Goal: Task Accomplishment & Management: Manage account settings

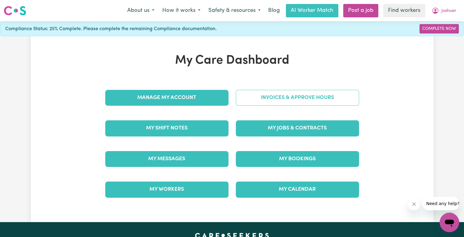
click at [276, 98] on link "Invoices & Approve Hours" at bounding box center [297, 98] width 123 height 16
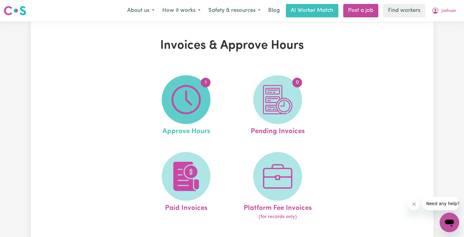
click at [185, 98] on img at bounding box center [185, 99] width 29 height 29
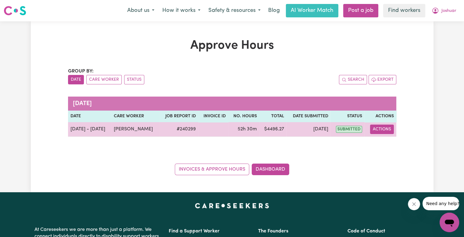
click at [377, 131] on button "Actions" at bounding box center [382, 129] width 24 height 9
click at [379, 142] on icon "View job report 240299" at bounding box center [376, 143] width 5 height 5
select select "pm"
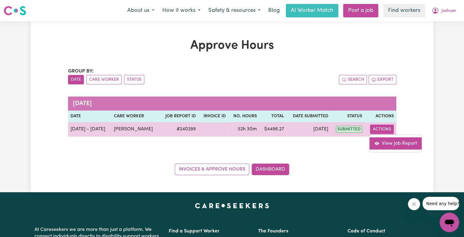
select select "pm"
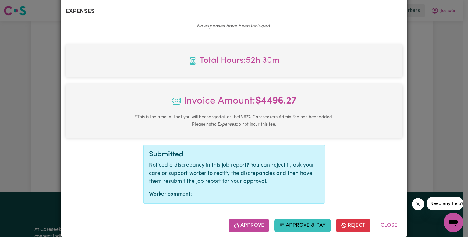
scroll to position [613, 0]
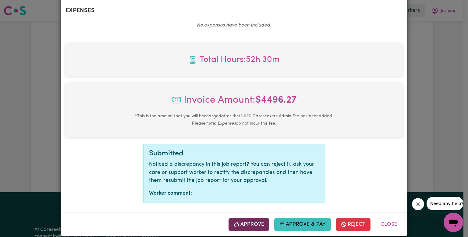
click at [251, 218] on button "Approve" at bounding box center [249, 224] width 41 height 13
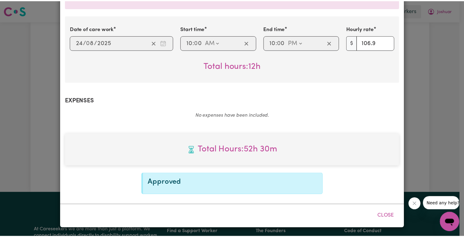
scroll to position [515, 0]
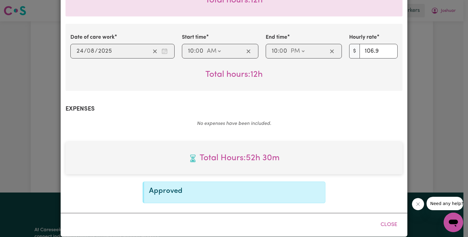
click at [387, 218] on button "Close" at bounding box center [389, 224] width 27 height 13
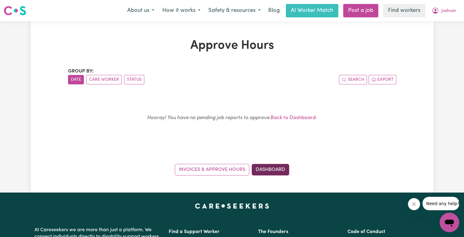
click at [277, 171] on link "Dashboard" at bounding box center [269, 170] width 37 height 12
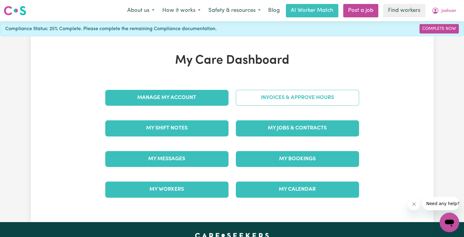
click at [274, 96] on link "Invoices & Approve Hours" at bounding box center [297, 98] width 123 height 16
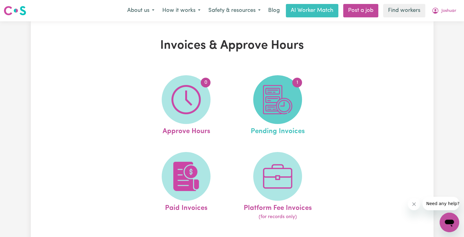
click at [288, 107] on img at bounding box center [277, 99] width 29 height 29
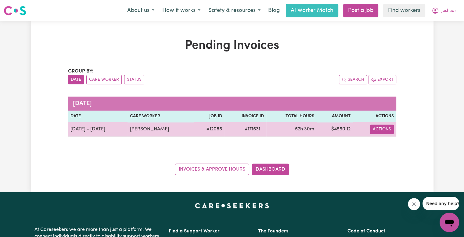
click at [383, 129] on button "Actions" at bounding box center [382, 129] width 24 height 9
click at [344, 129] on td "$ 4550.12" at bounding box center [334, 129] width 36 height 15
click at [258, 130] on span "# 171531" at bounding box center [252, 129] width 23 height 7
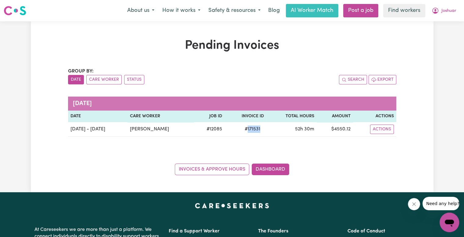
copy span "171531"
drag, startPoint x: 449, startPoint y: 14, endPoint x: 450, endPoint y: 17, distance: 3.2
click at [449, 14] on span "Joshuar" at bounding box center [448, 11] width 15 height 7
click at [449, 31] on link "Logout" at bounding box center [435, 35] width 48 height 12
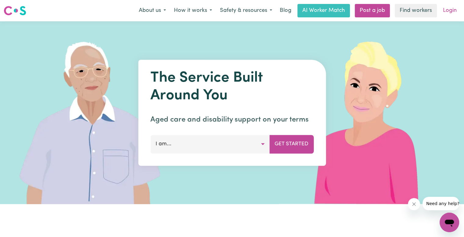
click at [450, 11] on link "Login" at bounding box center [449, 10] width 21 height 13
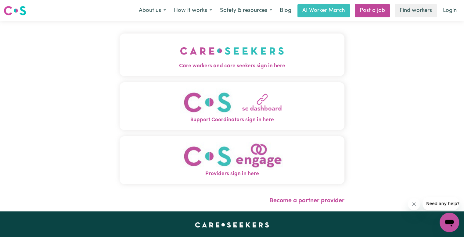
click at [194, 60] on img "Care workers and care seekers sign in here" at bounding box center [232, 51] width 104 height 23
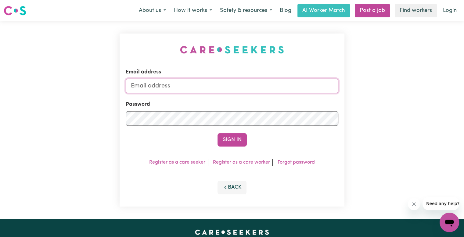
click at [224, 91] on input "Email address" at bounding box center [232, 86] width 212 height 15
drag, startPoint x: 163, startPoint y: 84, endPoint x: 556, endPoint y: 99, distance: 392.8
click at [463, 99] on html "Menu About us How it works Safety & resources Blog AI Worker Match Post a job F…" at bounding box center [232, 230] width 464 height 461
type input "[EMAIL_ADDRESS][DOMAIN_NAME]"
click at [217, 133] on button "Sign In" at bounding box center [231, 139] width 29 height 13
